Goal: Information Seeking & Learning: Learn about a topic

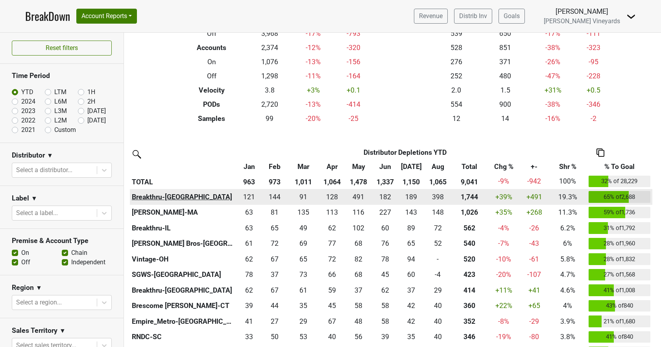
scroll to position [79, 0]
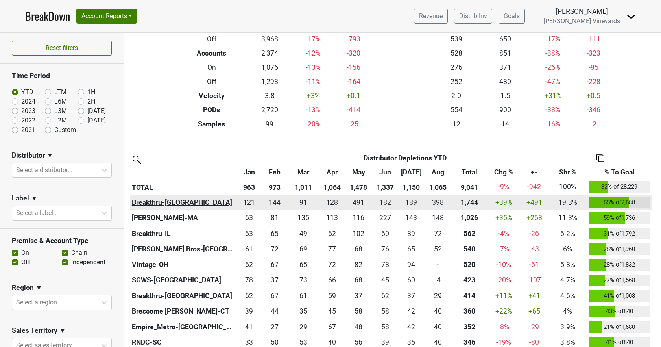
click at [156, 204] on th "Breakthru-CA" at bounding box center [183, 202] width 107 height 16
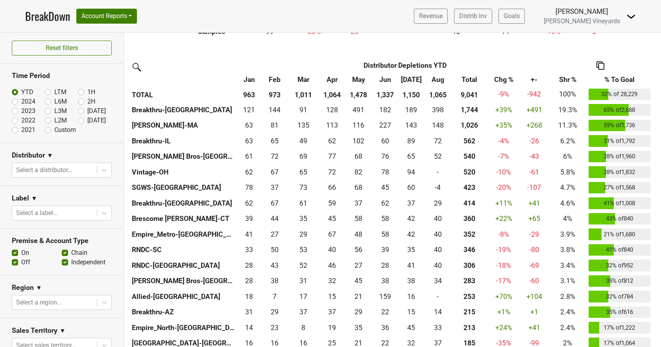
scroll to position [157, 0]
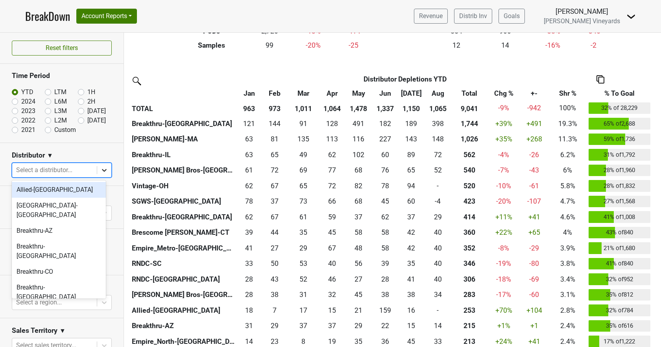
click at [101, 172] on icon at bounding box center [104, 170] width 8 height 8
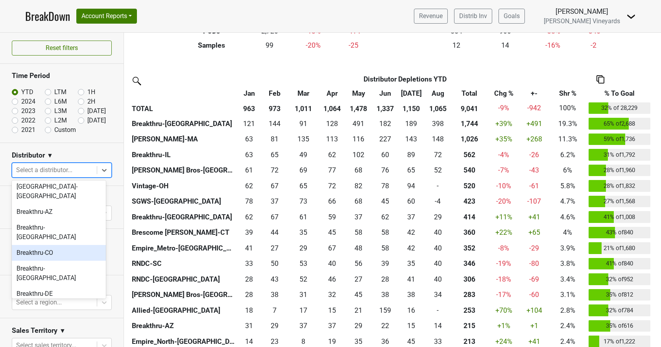
scroll to position [0, 0]
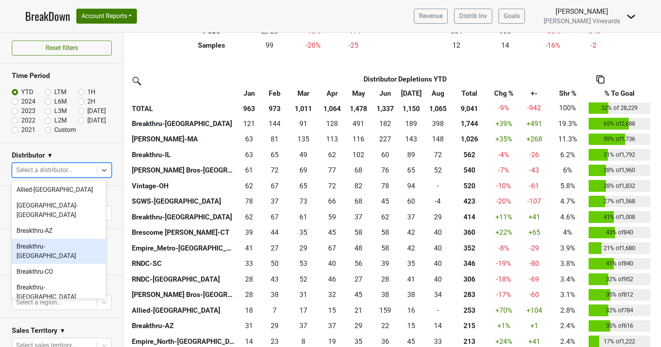
click at [63, 239] on div "Breakthru-[GEOGRAPHIC_DATA]" at bounding box center [59, 251] width 94 height 25
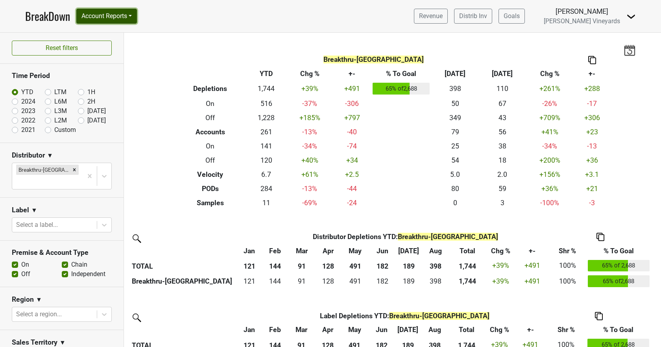
click at [91, 16] on button "Account Reports" at bounding box center [106, 16] width 61 height 15
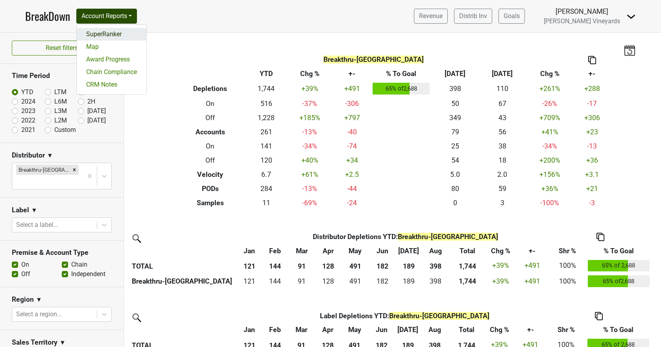
click at [96, 32] on link "SuperRanker" at bounding box center [112, 34] width 70 height 13
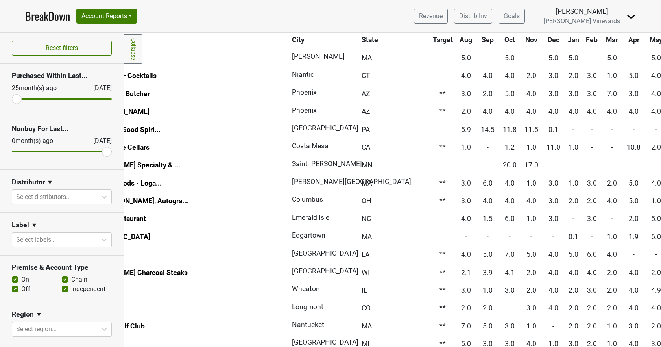
scroll to position [905, 83]
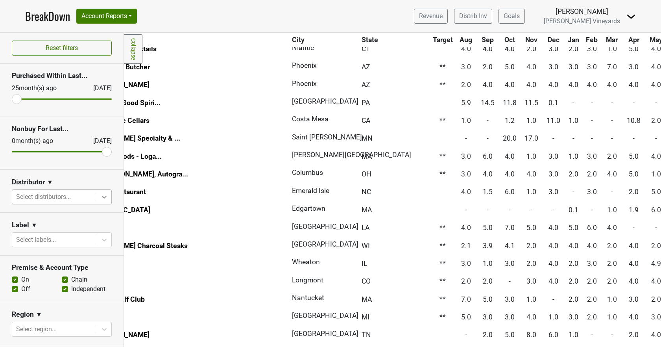
click at [100, 197] on icon at bounding box center [104, 197] width 8 height 8
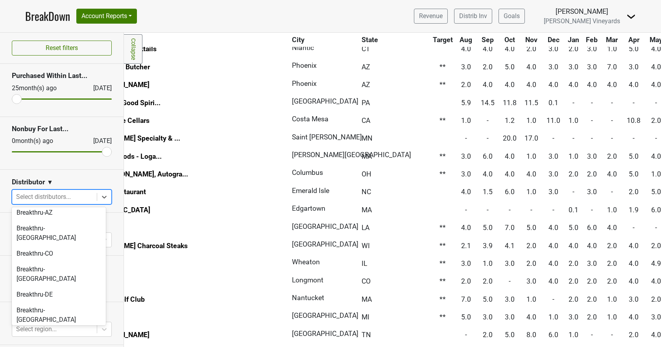
scroll to position [39, 0]
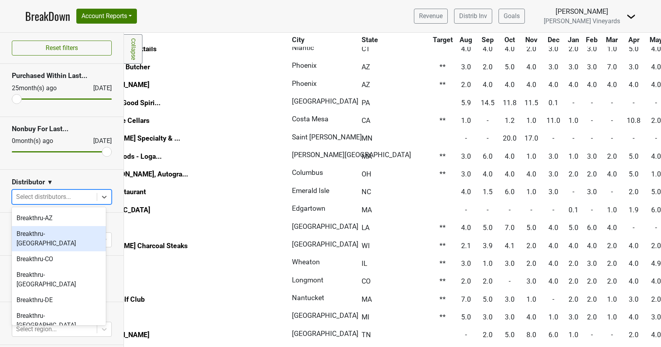
click at [55, 228] on div "Breakthru-CA" at bounding box center [59, 238] width 94 height 25
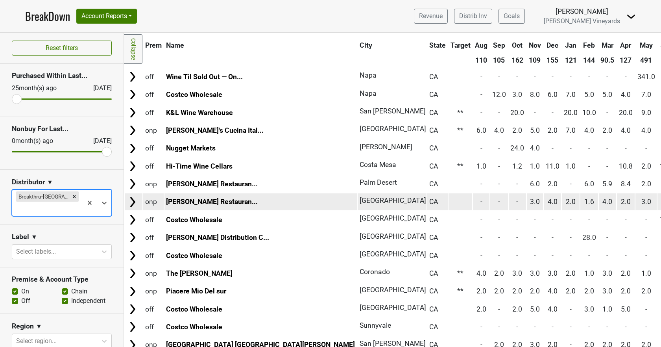
scroll to position [0, 0]
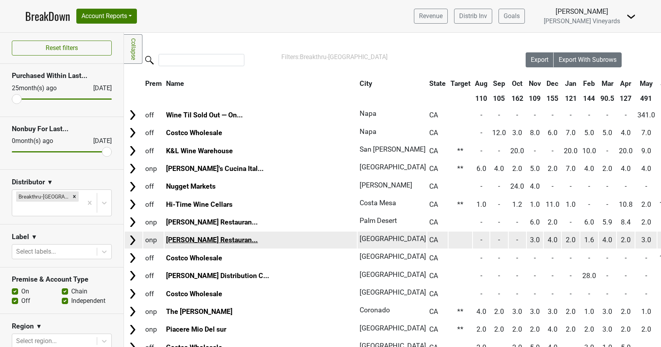
click at [210, 240] on link "Tommy Bahama Restauran..." at bounding box center [212, 240] width 92 height 8
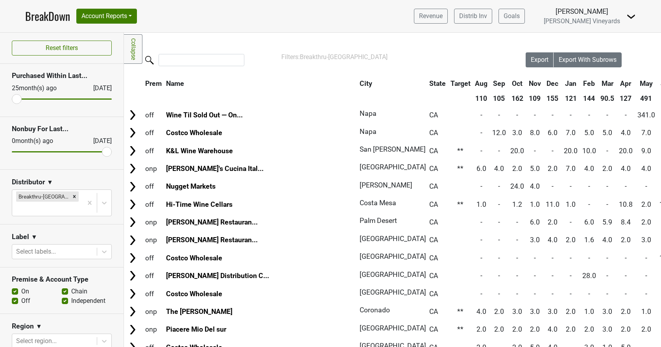
click at [42, 18] on link "BreakDown" at bounding box center [47, 16] width 45 height 17
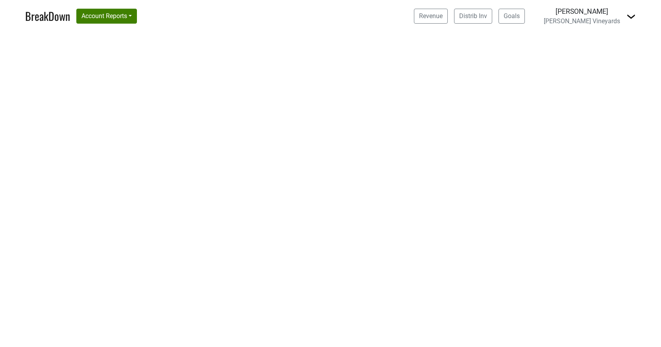
select select "CA"
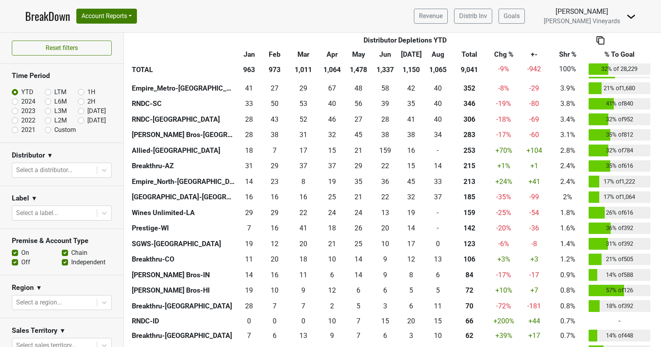
scroll to position [148, 0]
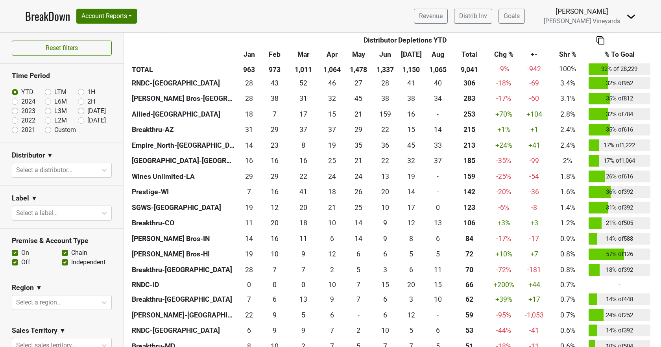
scroll to position [354, 0]
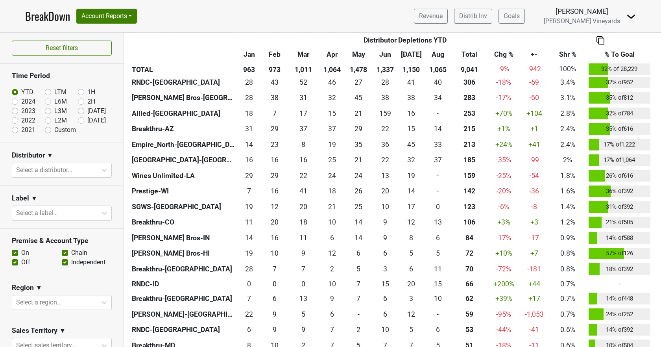
click at [146, 221] on th "Breakthru-CO" at bounding box center [183, 223] width 107 height 16
click at [52, 17] on link "BreakDown" at bounding box center [47, 16] width 45 height 17
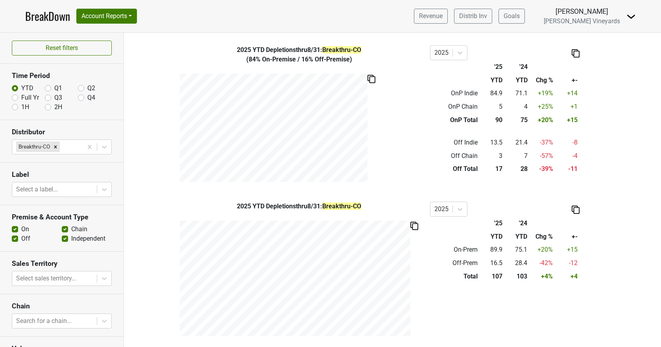
scroll to position [256, 0]
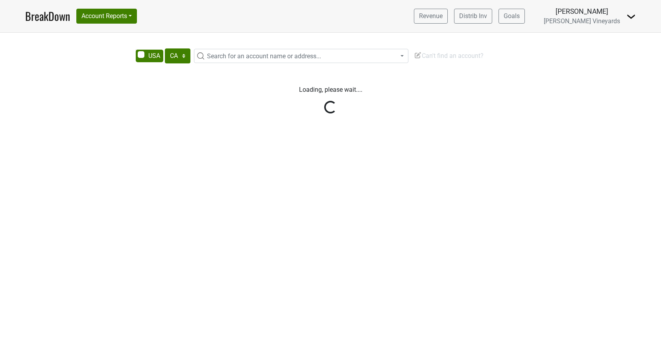
select select "CA"
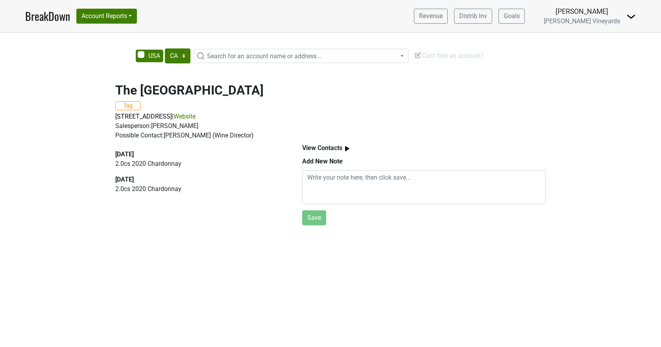
click at [196, 115] on link "Website" at bounding box center [185, 116] width 22 height 7
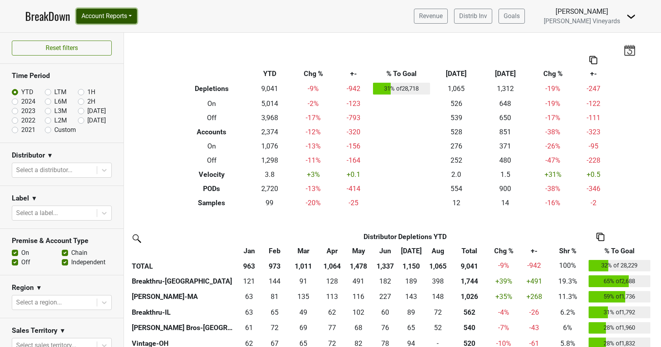
click at [110, 17] on button "Account Reports" at bounding box center [106, 16] width 61 height 15
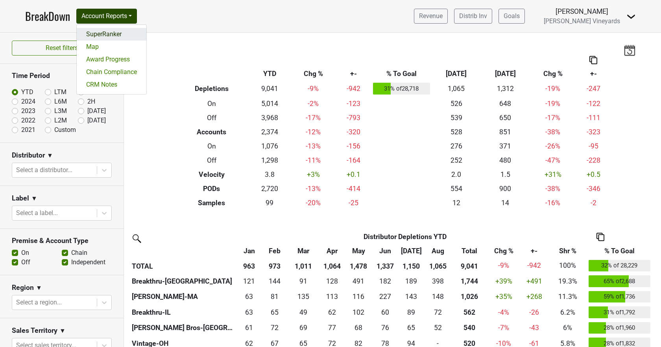
click at [109, 33] on link "SuperRanker" at bounding box center [112, 34] width 70 height 13
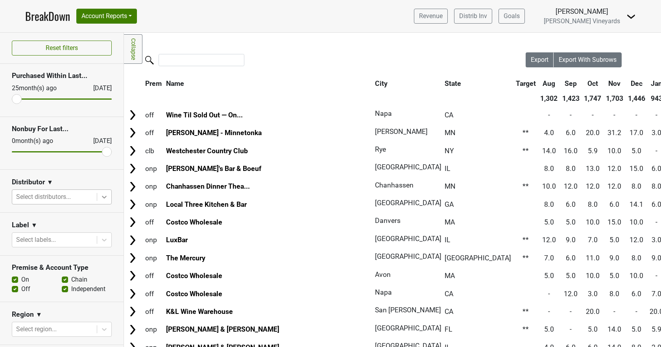
click at [101, 198] on icon at bounding box center [104, 197] width 8 height 8
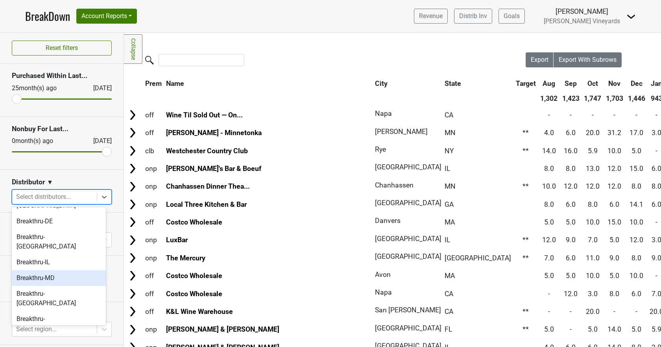
scroll to position [39, 0]
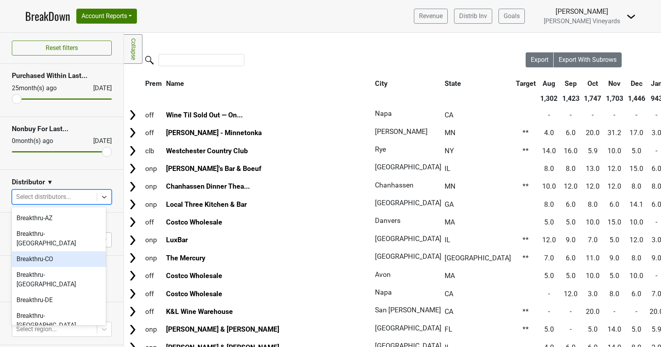
click at [64, 251] on div "Breakthru-CO" at bounding box center [59, 259] width 94 height 16
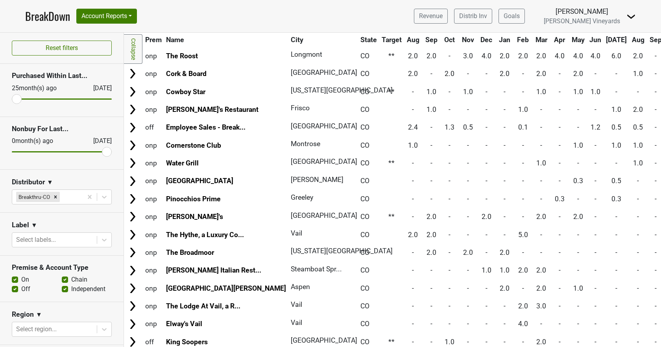
scroll to position [0, 0]
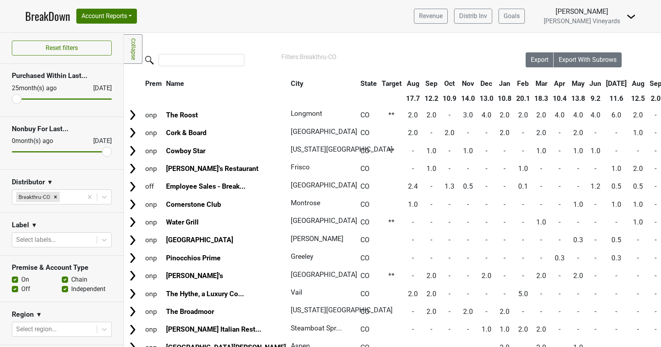
click at [289, 83] on th "City" at bounding box center [321, 83] width 65 height 14
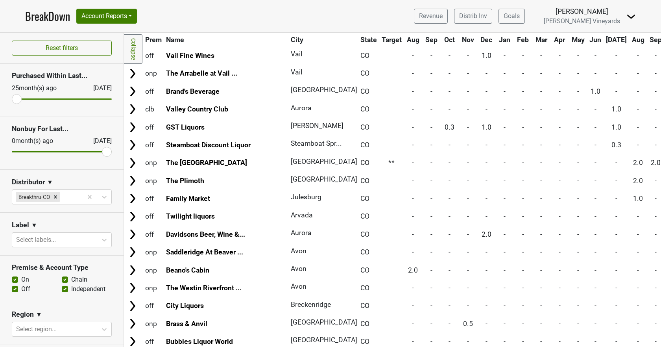
scroll to position [1023, 0]
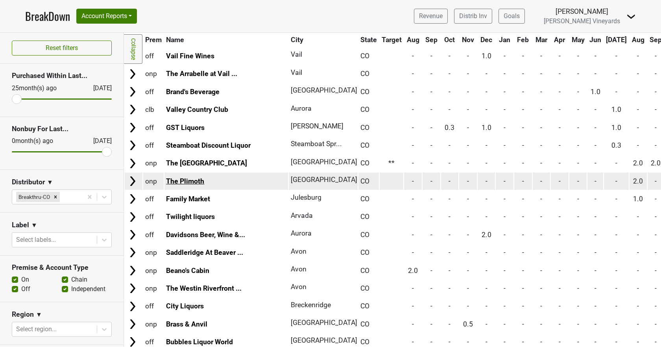
click at [188, 180] on link "The Plimoth" at bounding box center [185, 181] width 38 height 8
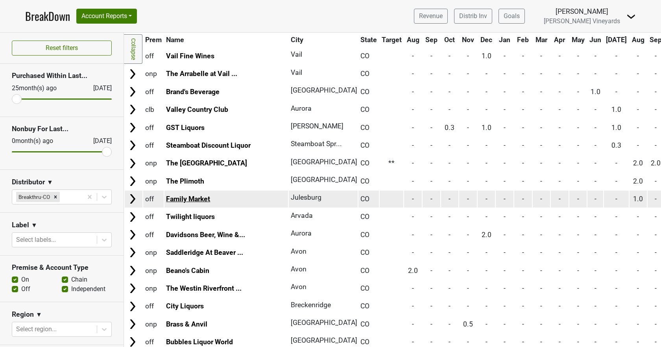
click at [180, 197] on link "Family Market" at bounding box center [188, 199] width 44 height 8
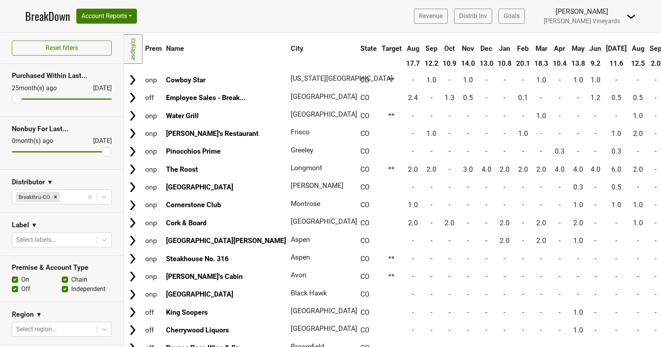
scroll to position [0, 0]
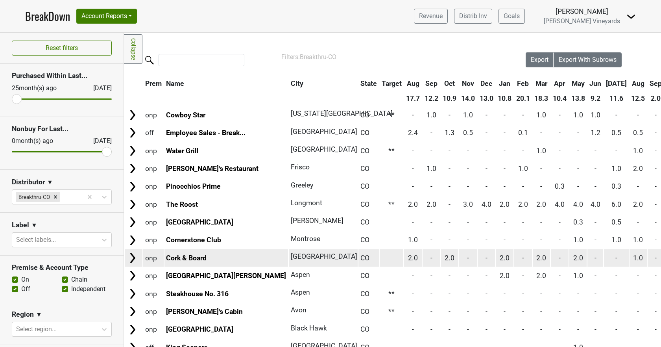
click at [188, 258] on link "Cork & Board" at bounding box center [186, 258] width 41 height 8
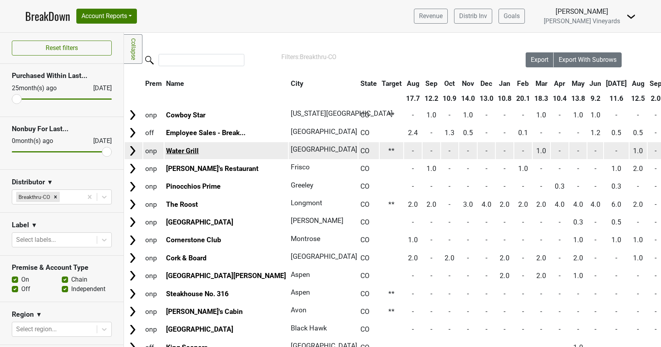
click at [190, 149] on link "Water Grill" at bounding box center [182, 151] width 33 height 8
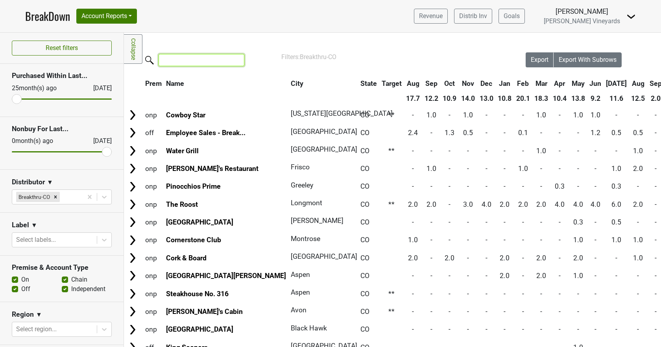
click at [187, 62] on input "search" at bounding box center [202, 60] width 86 height 12
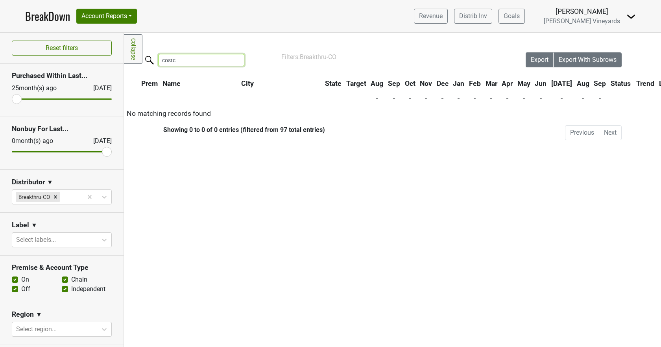
type input "costco"
click at [234, 59] on input "costco" at bounding box center [202, 60] width 86 height 12
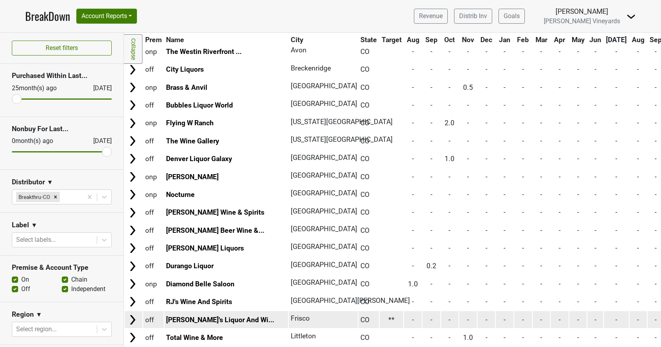
scroll to position [1523, 0]
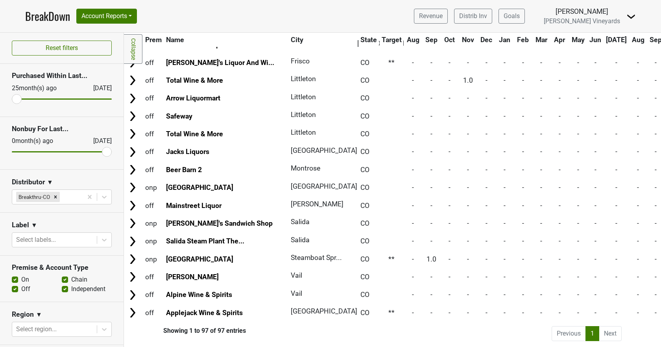
click at [605, 327] on li "Next" at bounding box center [610, 333] width 22 height 15
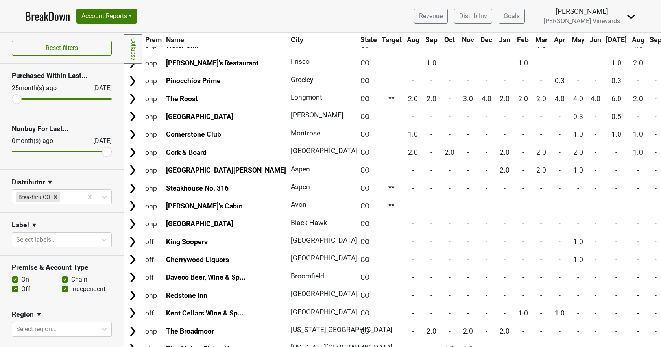
scroll to position [0, 0]
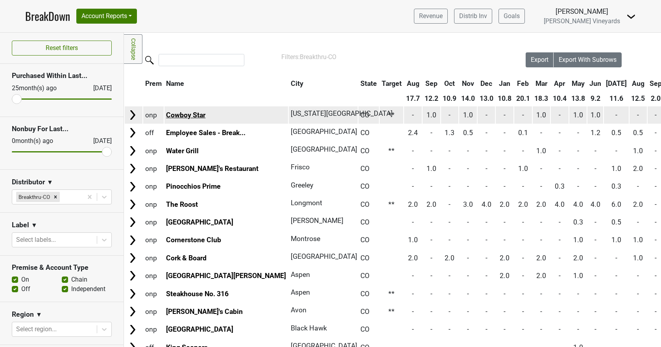
click at [188, 112] on link "Cowboy Star" at bounding box center [185, 115] width 39 height 8
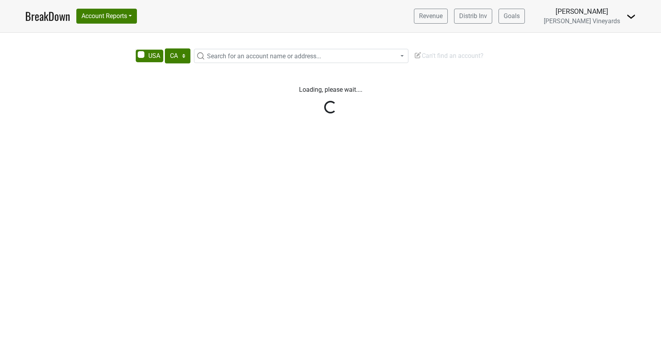
select select "CA"
